Goal: Information Seeking & Learning: Learn about a topic

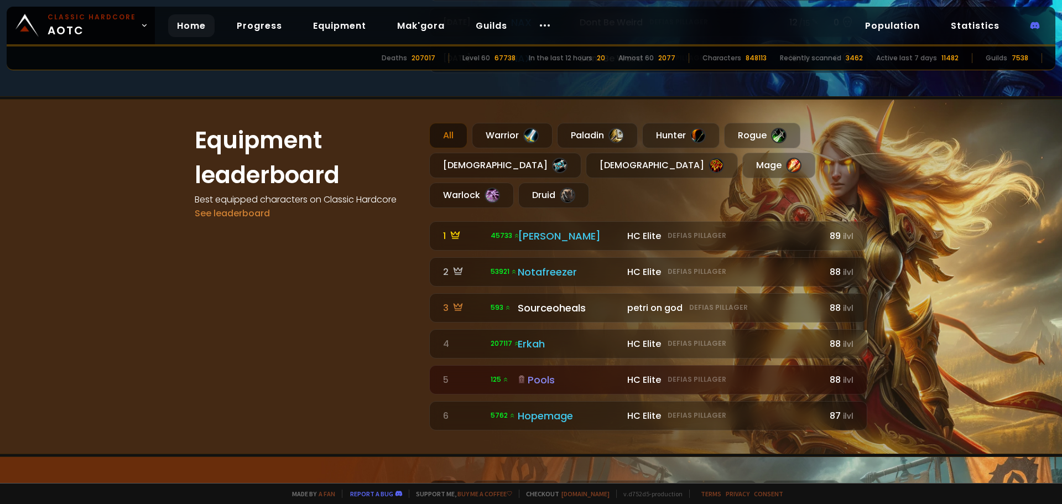
scroll to position [664, 0]
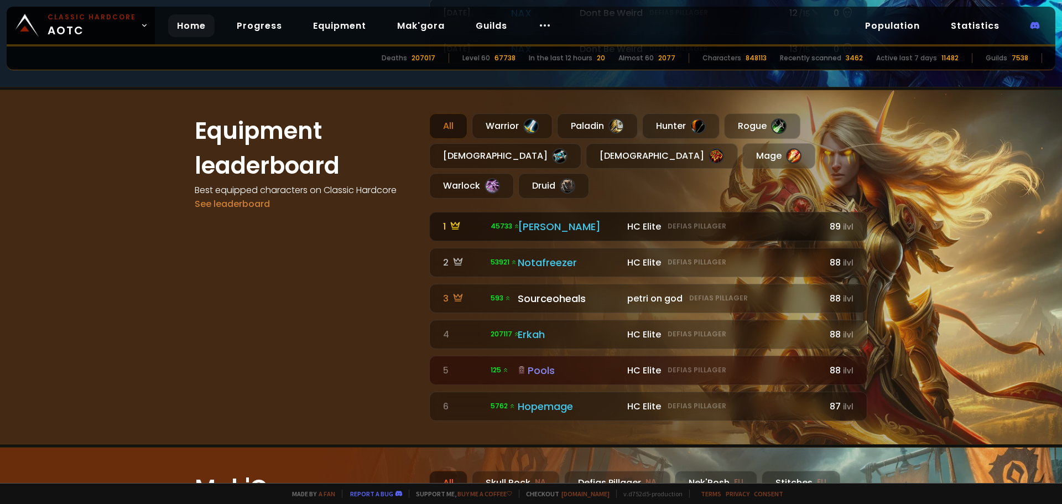
click at [525, 219] on div "[PERSON_NAME]" at bounding box center [569, 226] width 103 height 15
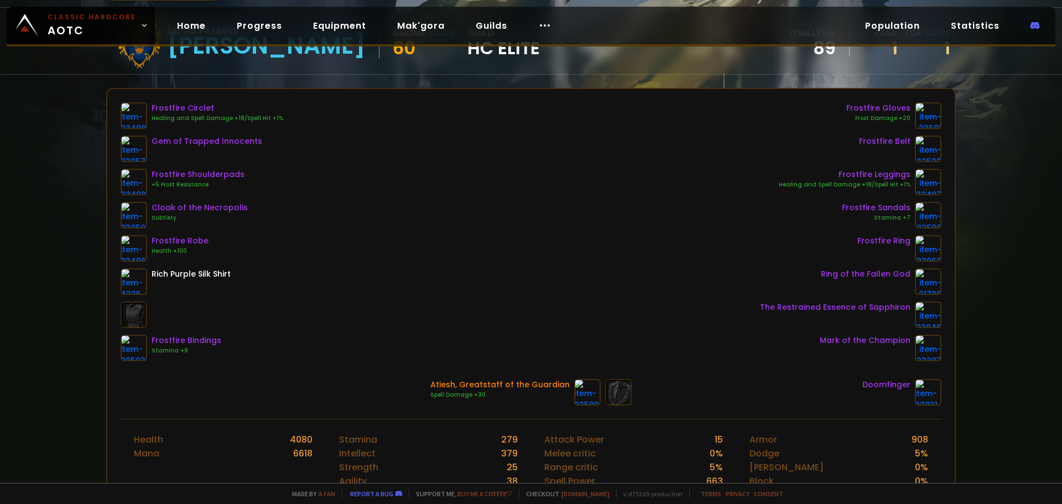
scroll to position [111, 0]
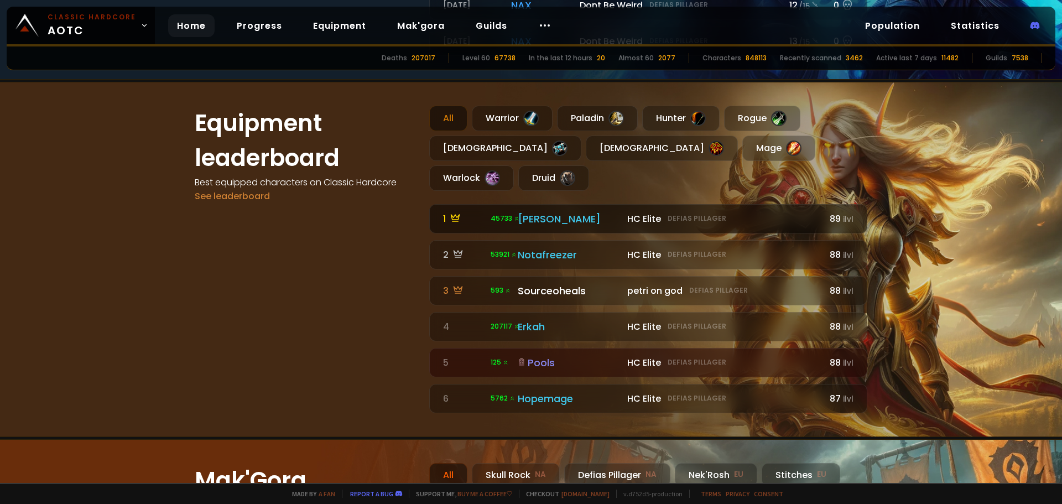
scroll to position [608, 0]
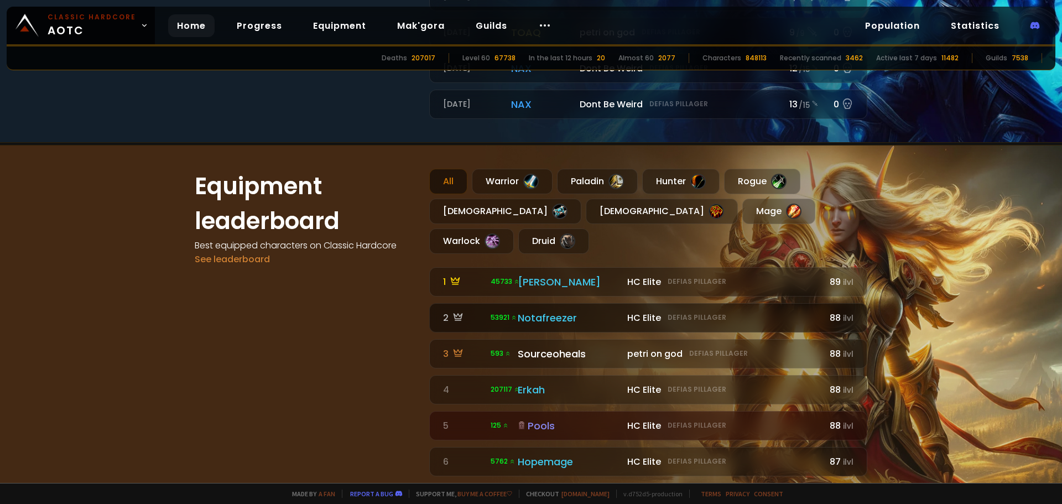
click at [554, 310] on div "Notafreezer" at bounding box center [569, 317] width 103 height 15
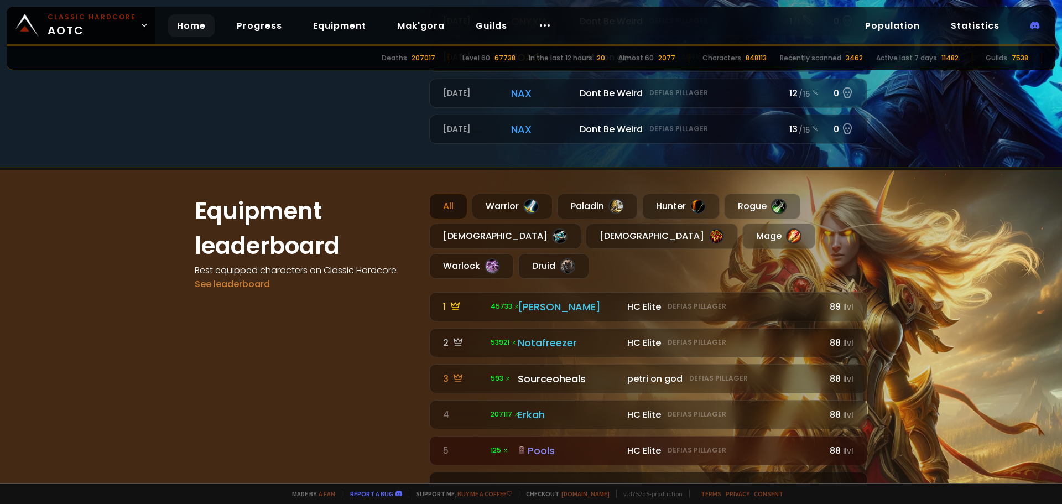
scroll to position [719, 0]
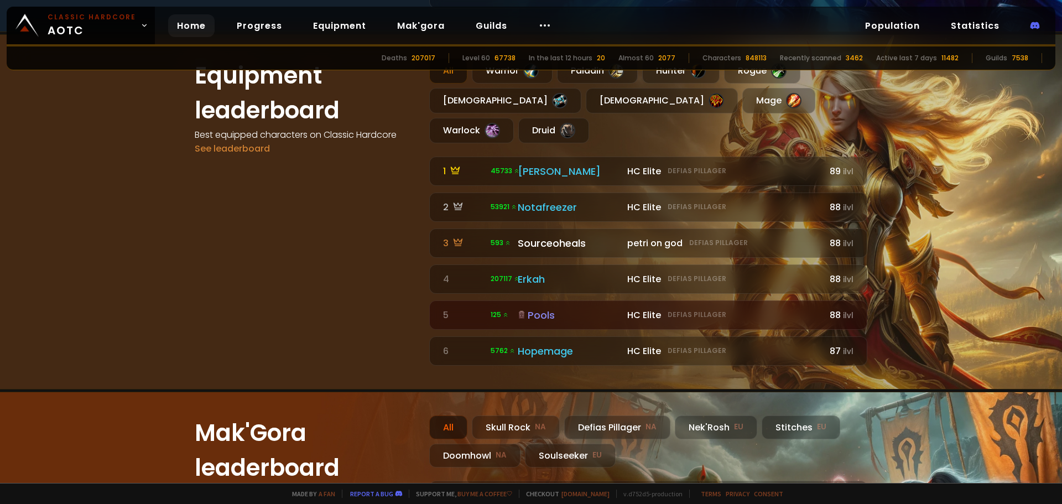
click at [541, 268] on div "1 45733 HC Elite Defias Pillager [PERSON_NAME] HC Elite Defias Pillager 89 ilvl…" at bounding box center [648, 261] width 438 height 209
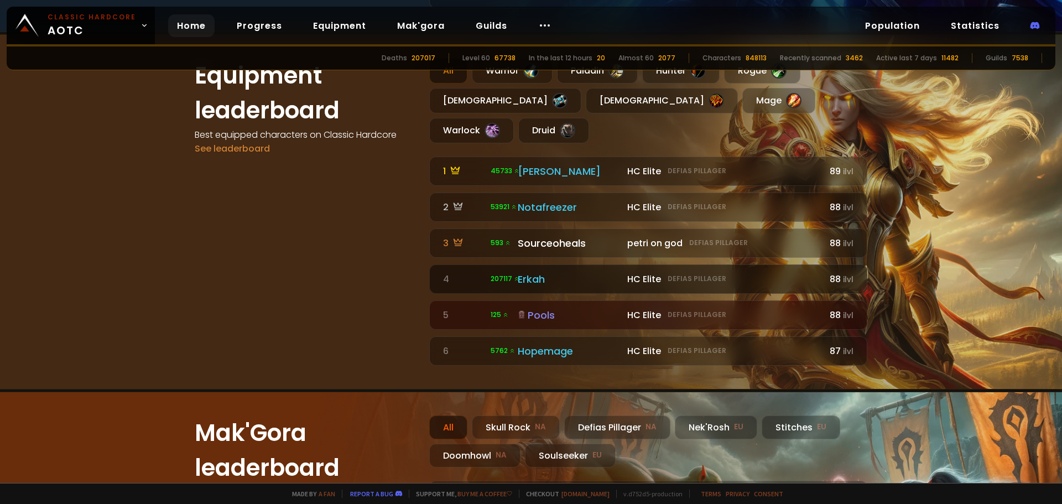
click at [544, 272] on div "Erkah" at bounding box center [569, 279] width 103 height 15
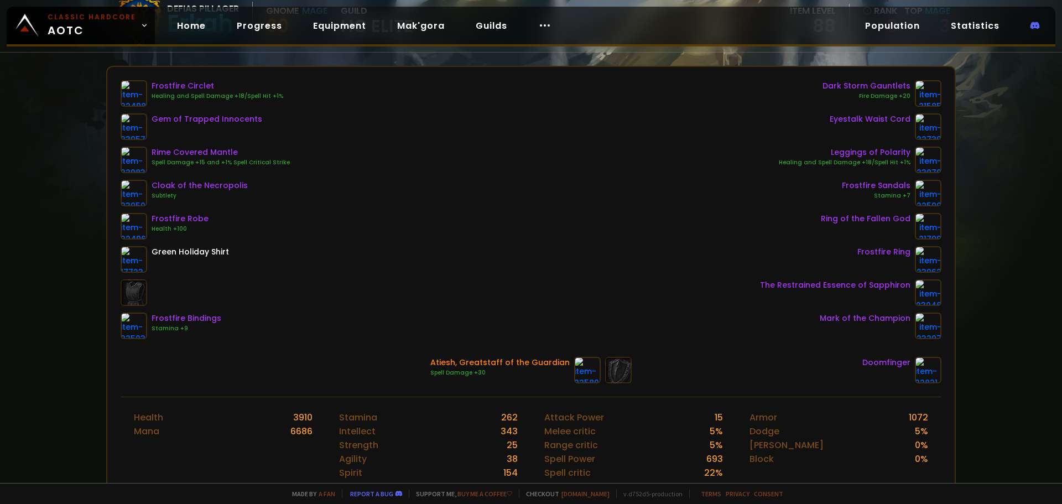
scroll to position [111, 0]
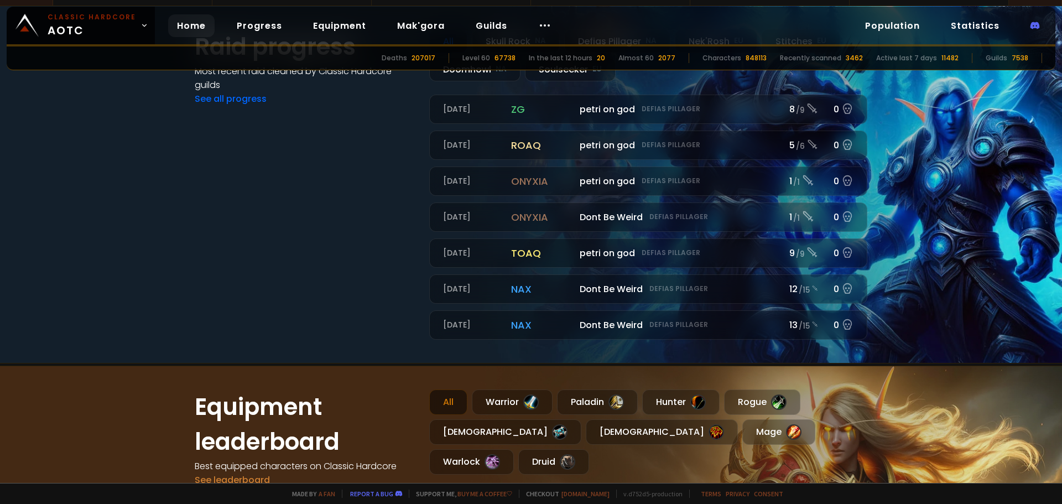
scroll to position [664, 0]
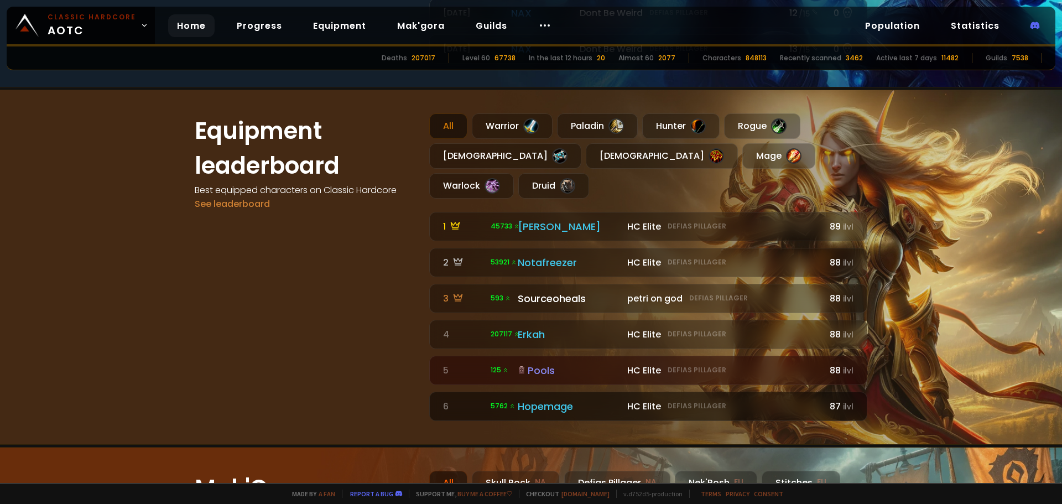
click at [552, 399] on div "Hopemage" at bounding box center [569, 406] width 103 height 15
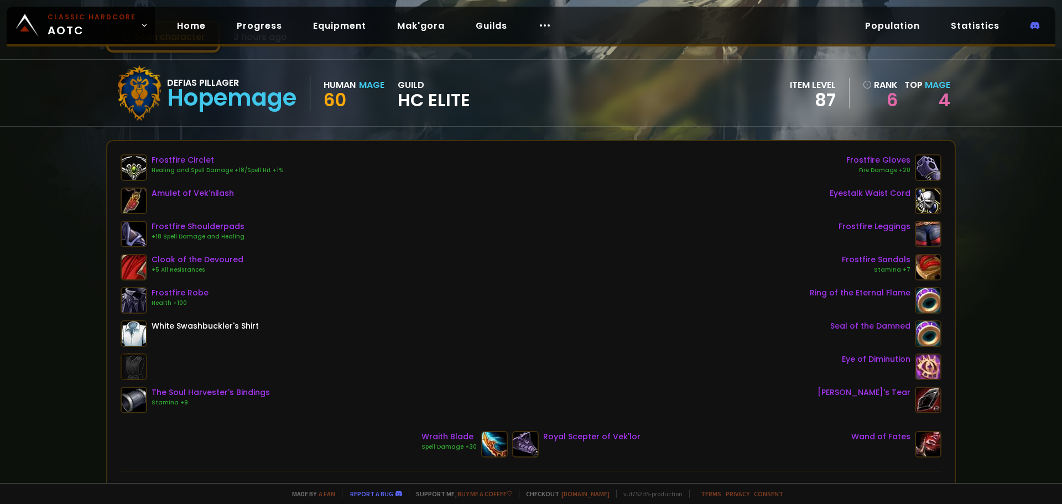
scroll to position [111, 0]
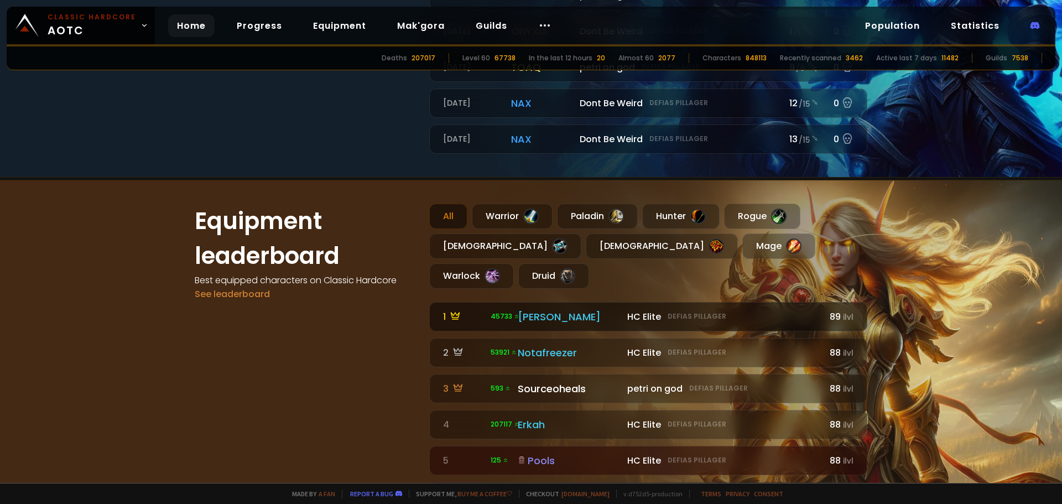
scroll to position [719, 0]
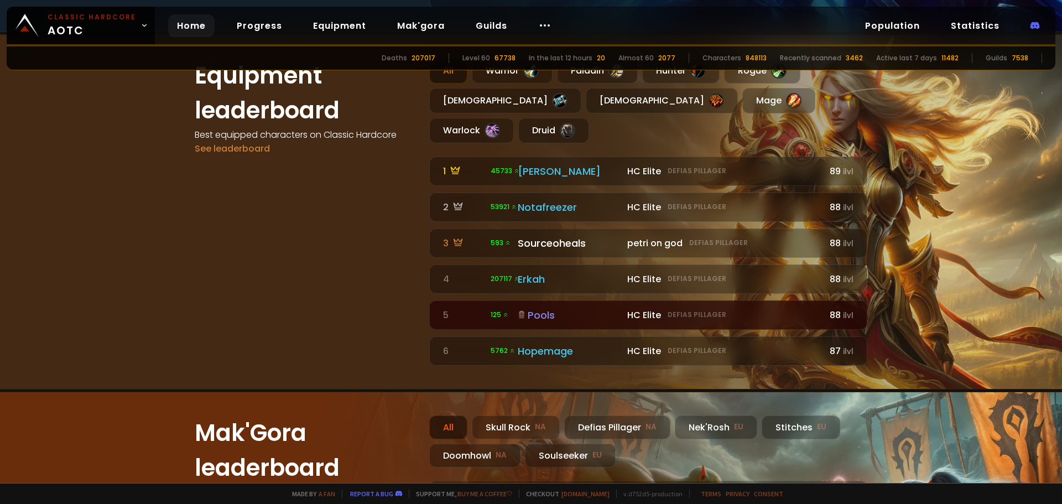
click at [528, 307] on div "Pools" at bounding box center [569, 314] width 103 height 15
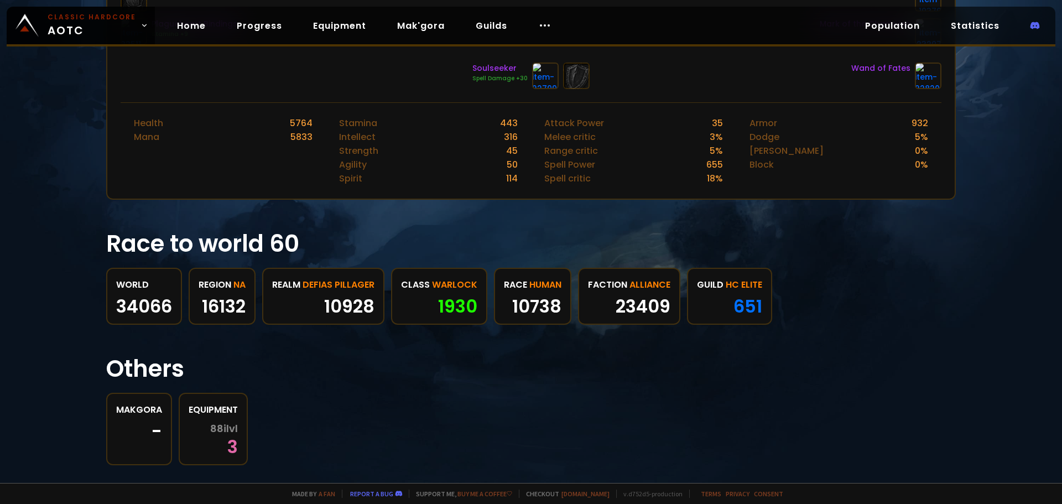
scroll to position [442, 0]
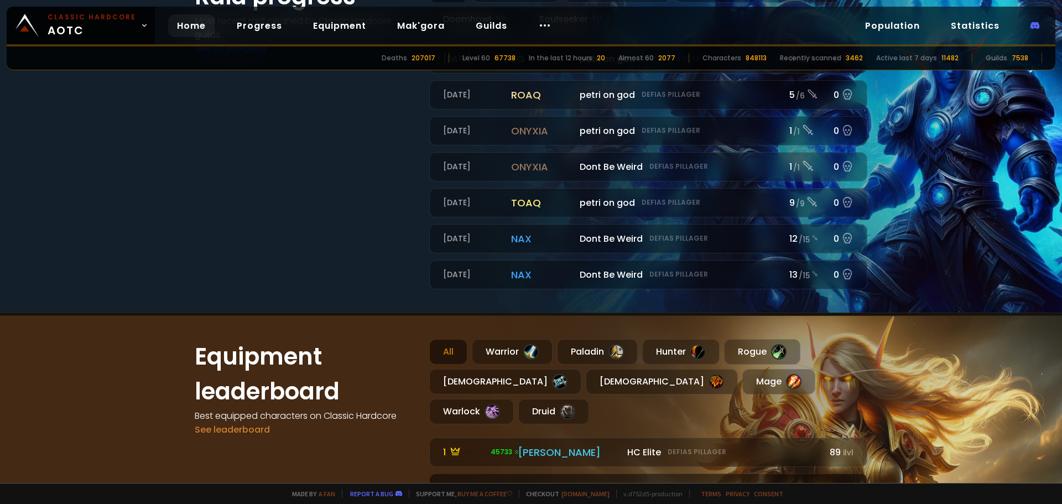
scroll to position [553, 0]
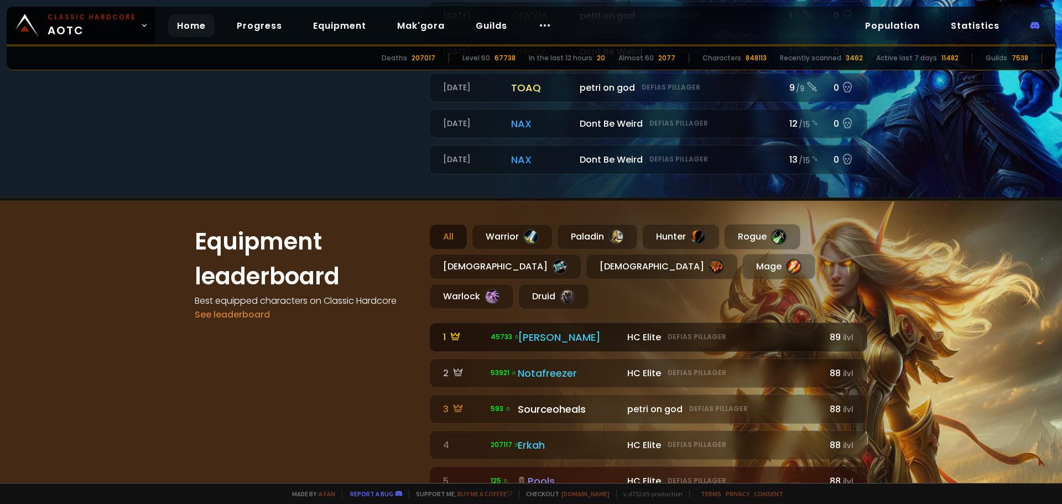
click at [561, 330] on div "[PERSON_NAME]" at bounding box center [569, 337] width 103 height 15
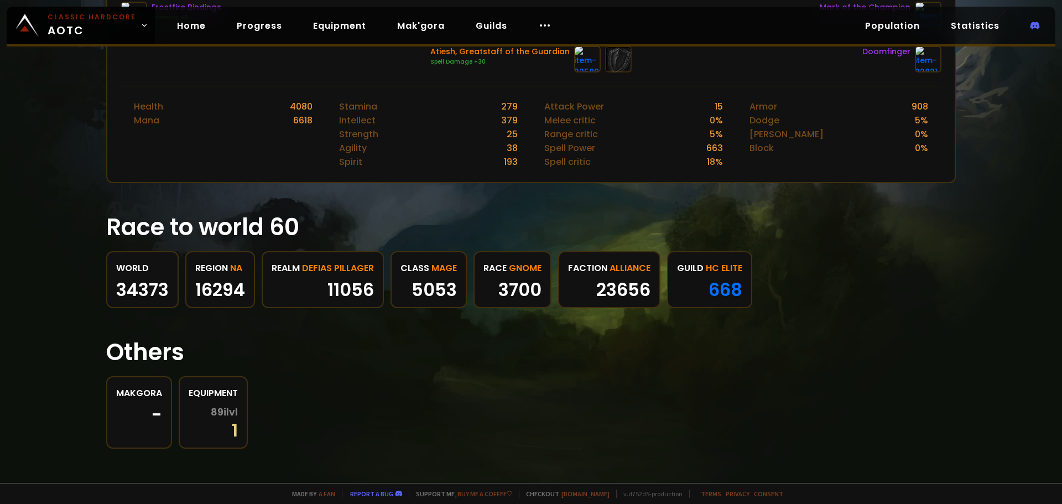
scroll to position [442, 0]
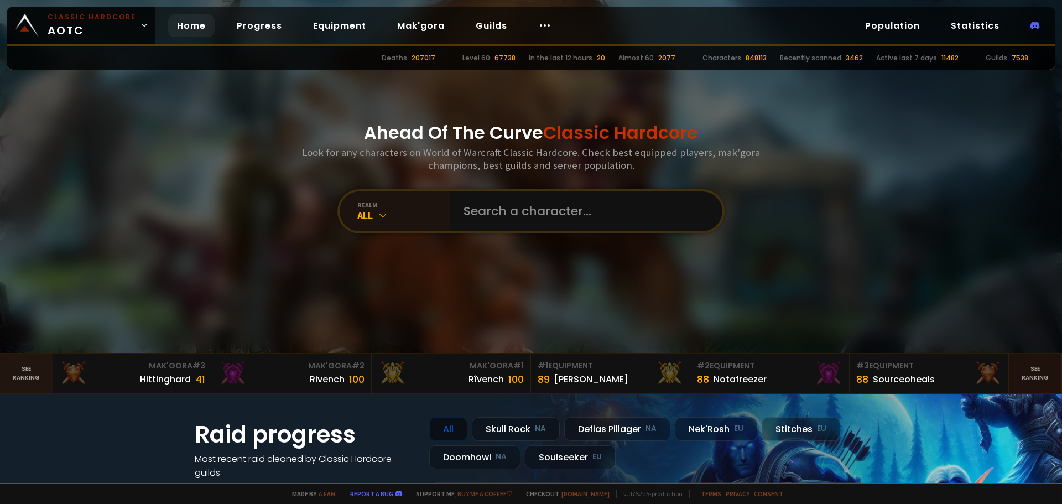
click at [1023, 376] on link "See ranking" at bounding box center [1035, 373] width 53 height 40
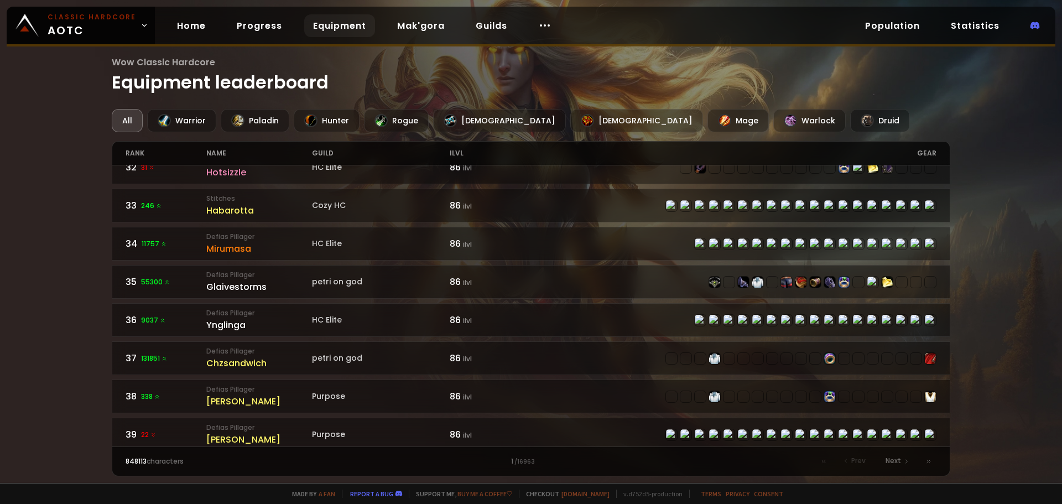
scroll to position [1631, 0]
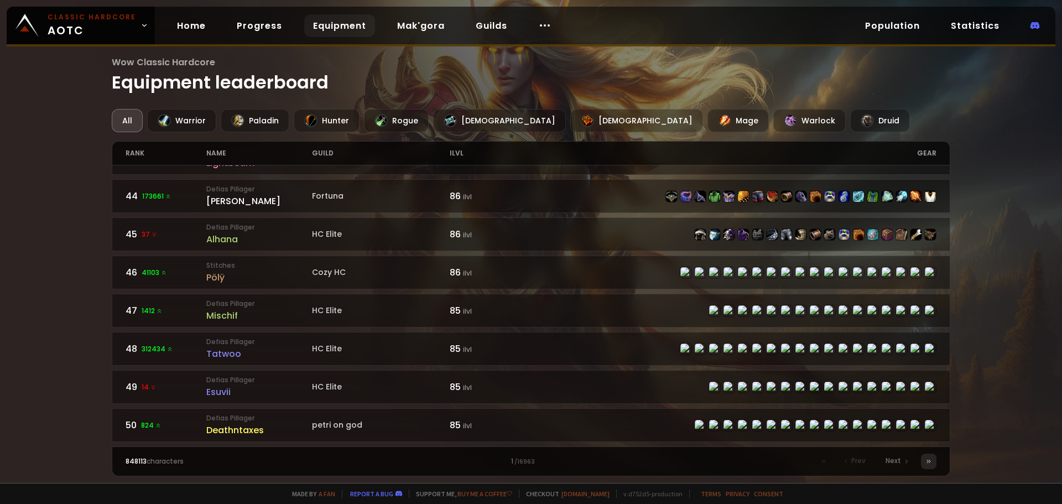
click at [935, 462] on div at bounding box center [928, 460] width 15 height 15
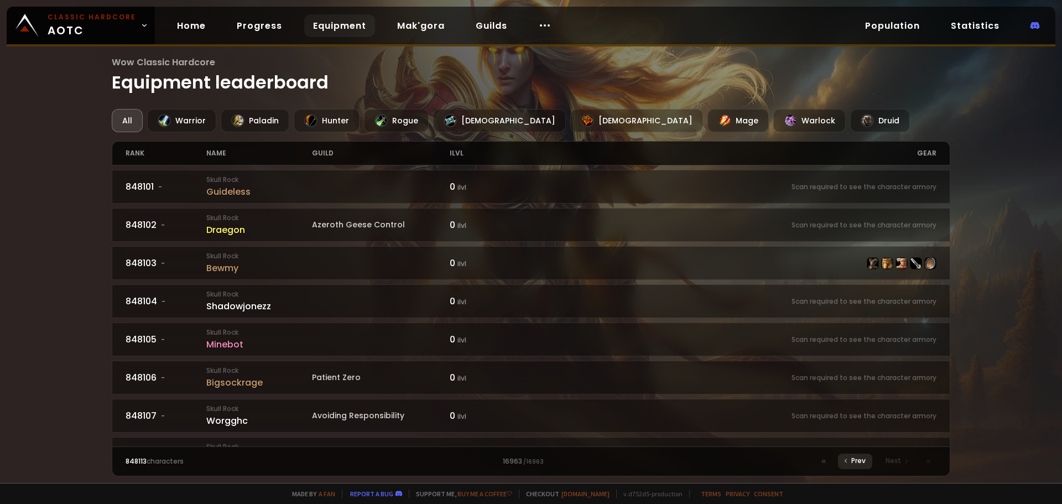
click at [849, 461] on icon at bounding box center [845, 460] width 7 height 7
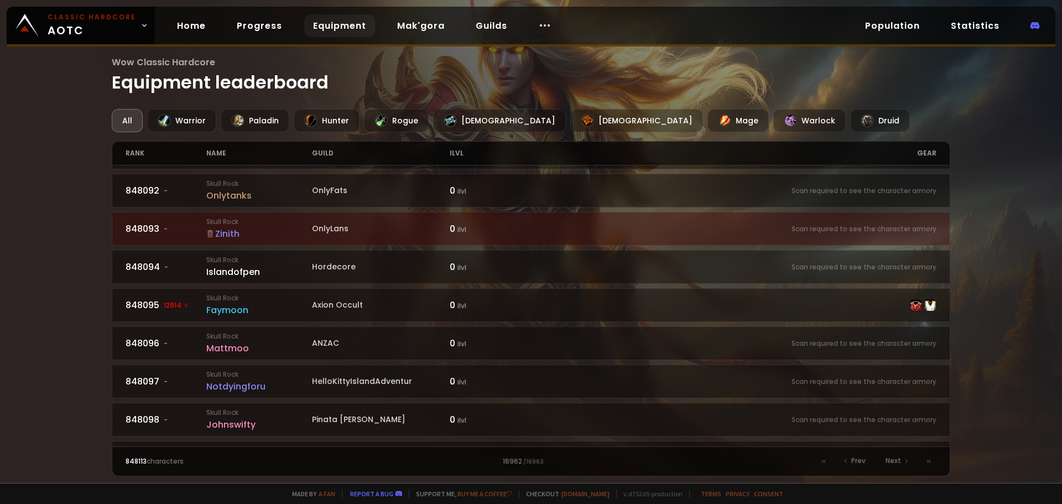
scroll to position [1631, 0]
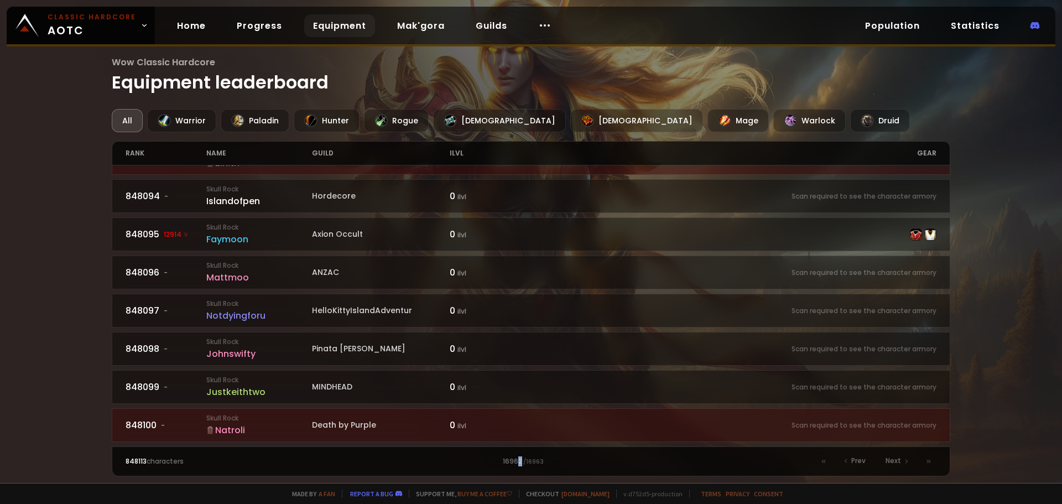
click at [520, 465] on div "16962 / 16963" at bounding box center [530, 461] width 405 height 10
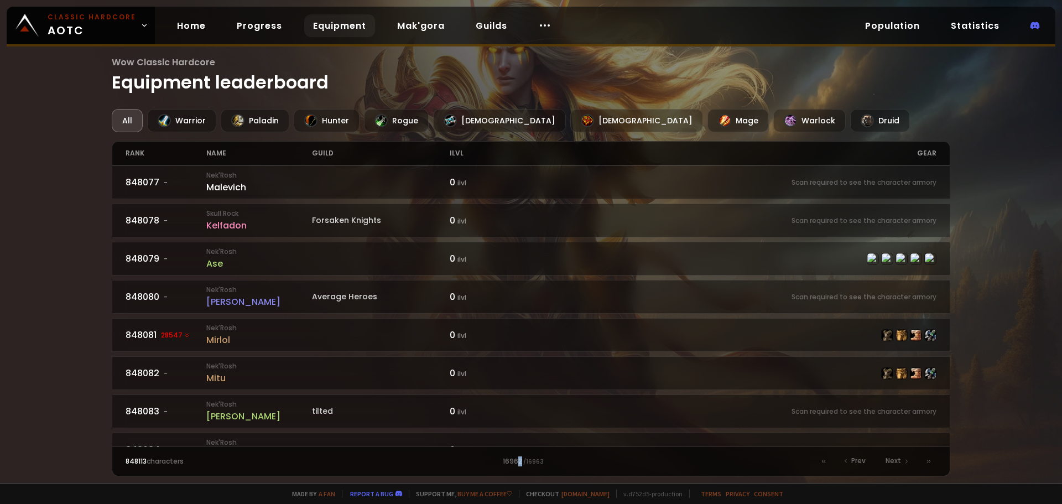
scroll to position [802, 0]
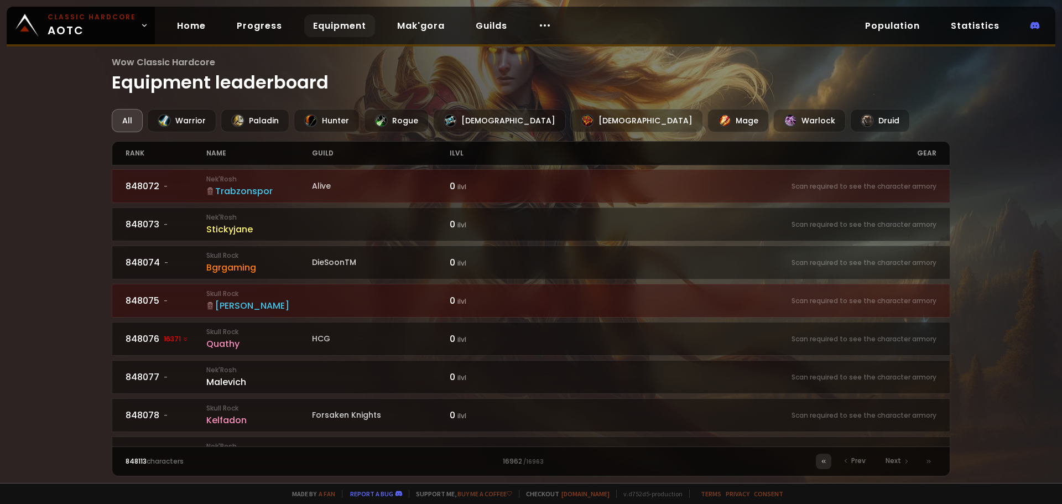
click at [823, 462] on icon at bounding box center [823, 461] width 7 height 7
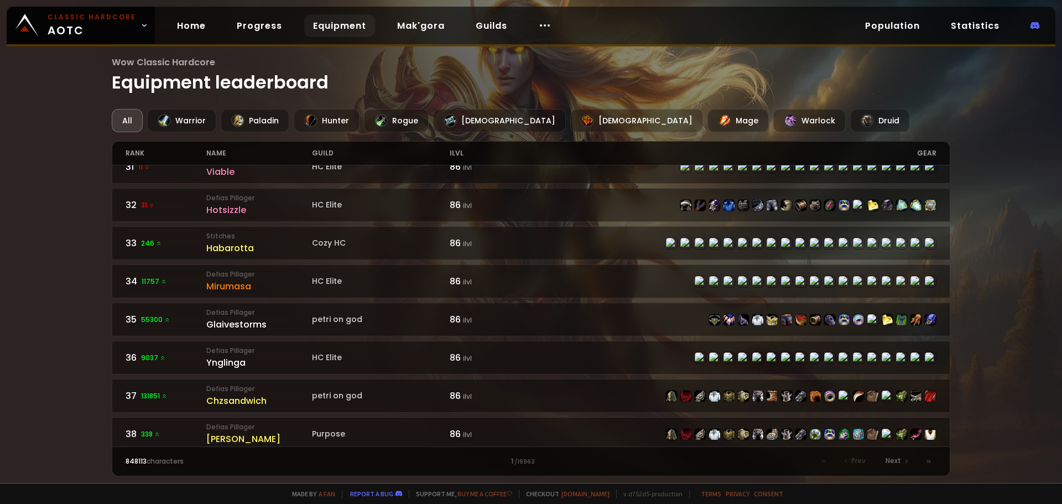
scroll to position [1217, 0]
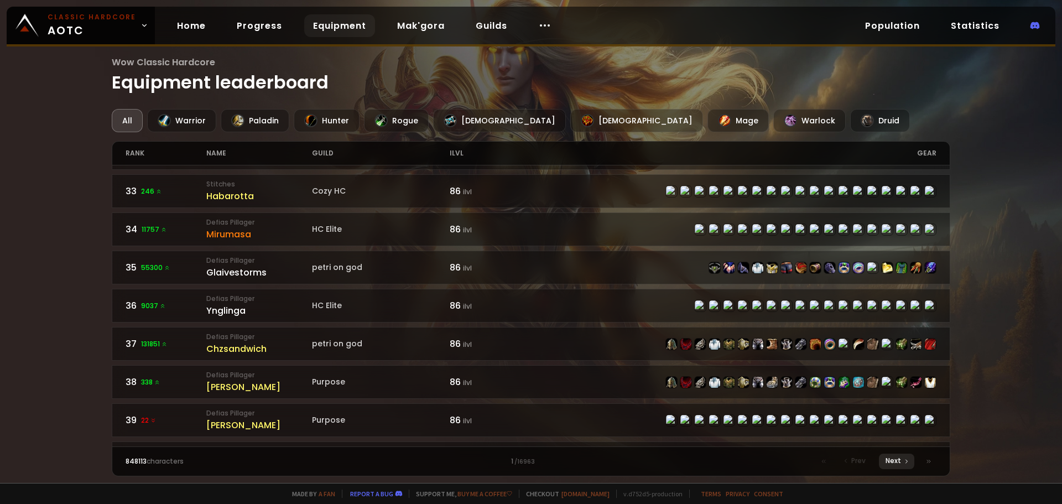
click at [889, 463] on span "Next" at bounding box center [892, 461] width 15 height 10
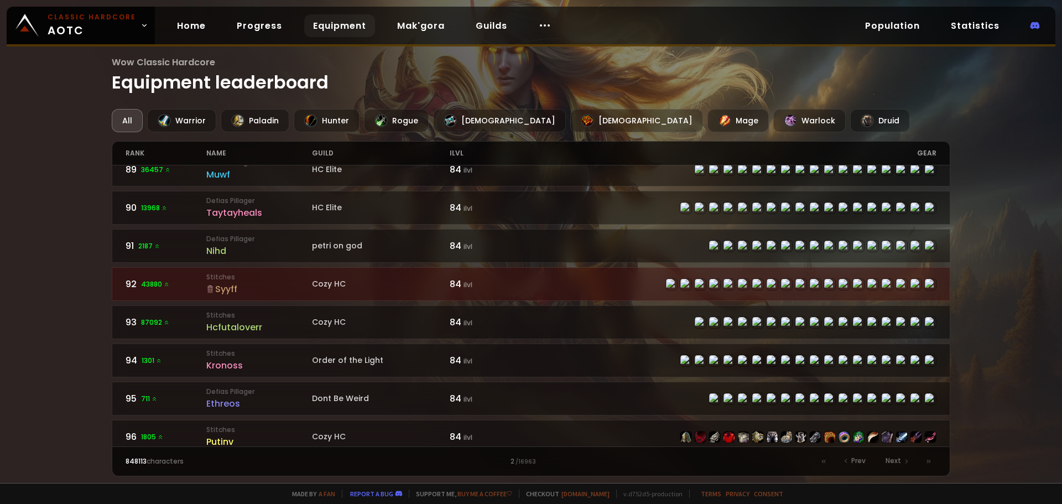
scroll to position [1631, 0]
